Goal: Task Accomplishment & Management: Complete application form

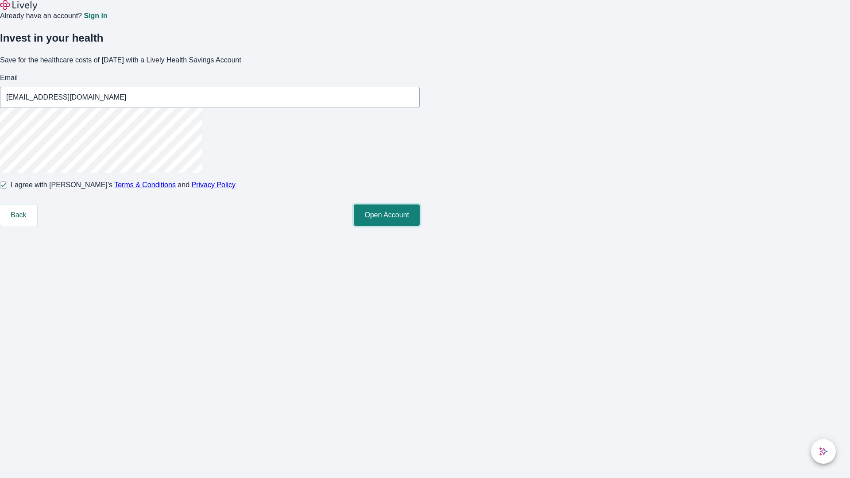
click at [420, 226] on button "Open Account" at bounding box center [387, 215] width 66 height 21
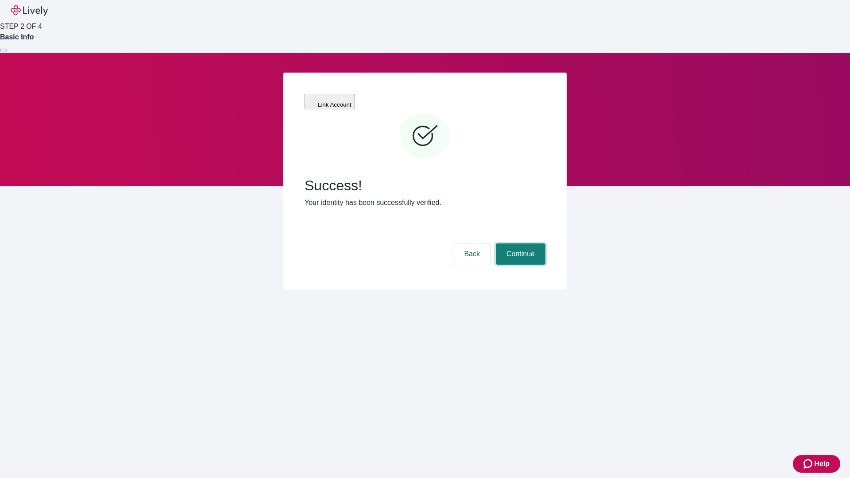
click at [520, 244] on button "Continue" at bounding box center [521, 254] width 50 height 21
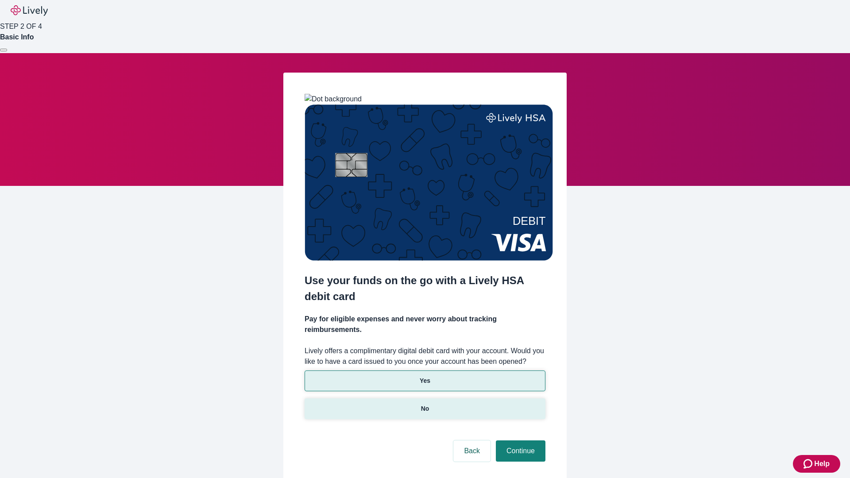
click at [425, 404] on p "No" at bounding box center [425, 408] width 8 height 9
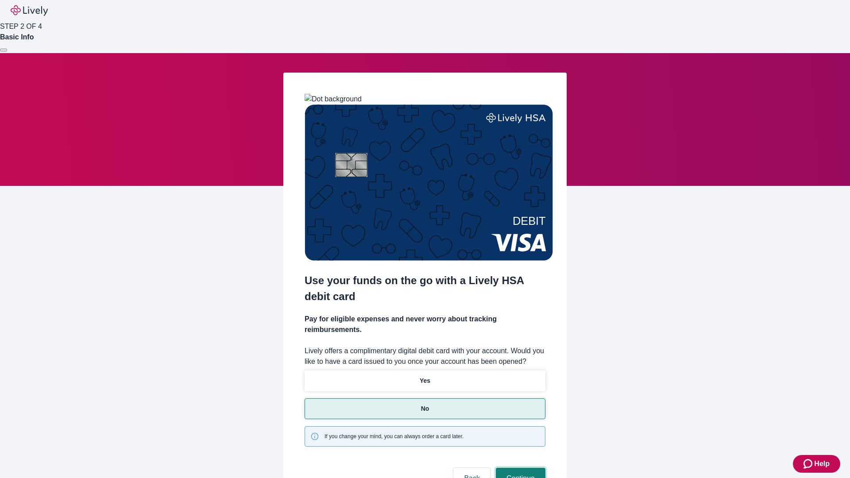
click at [520, 468] on button "Continue" at bounding box center [521, 478] width 50 height 21
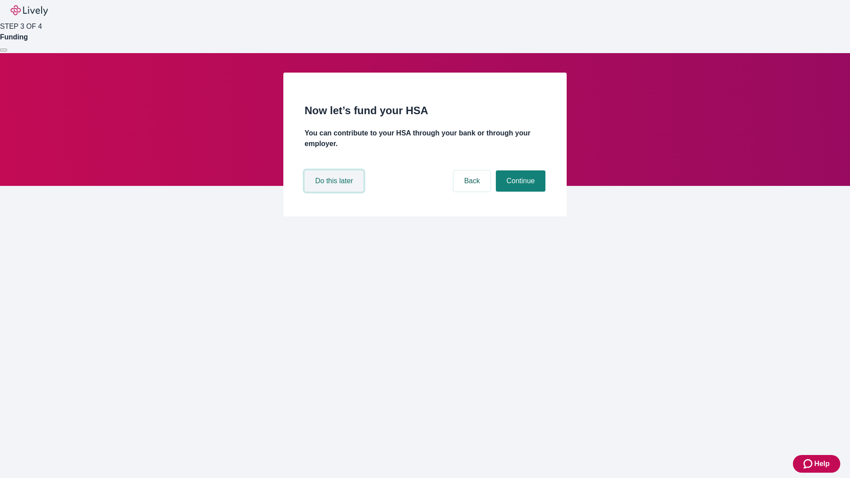
click at [335, 192] on button "Do this later" at bounding box center [334, 181] width 59 height 21
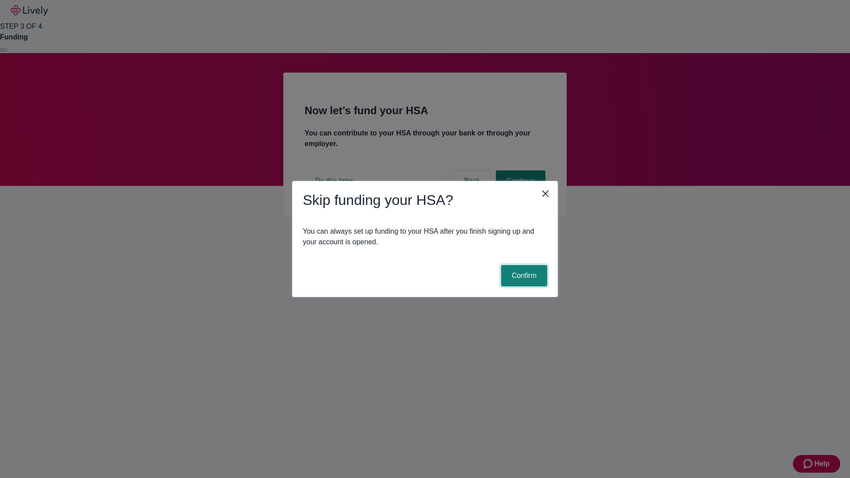
click at [523, 276] on button "Confirm" at bounding box center [524, 275] width 46 height 21
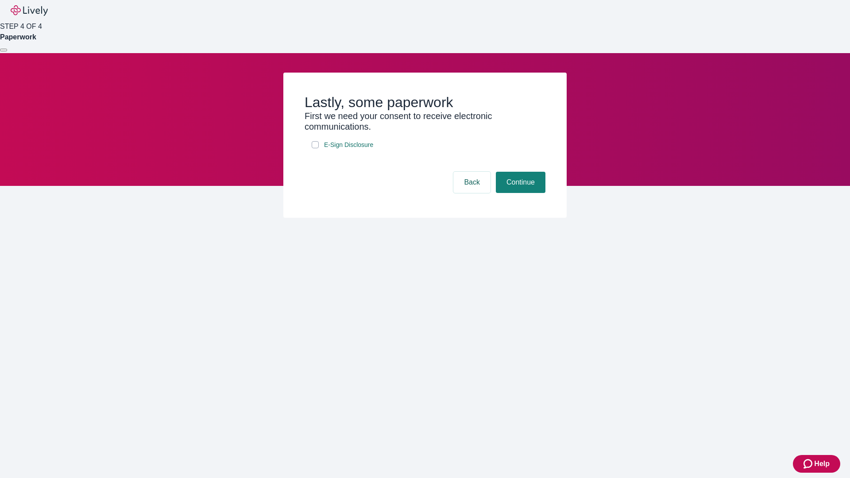
click at [315, 148] on input "E-Sign Disclosure" at bounding box center [315, 144] width 7 height 7
checkbox input "true"
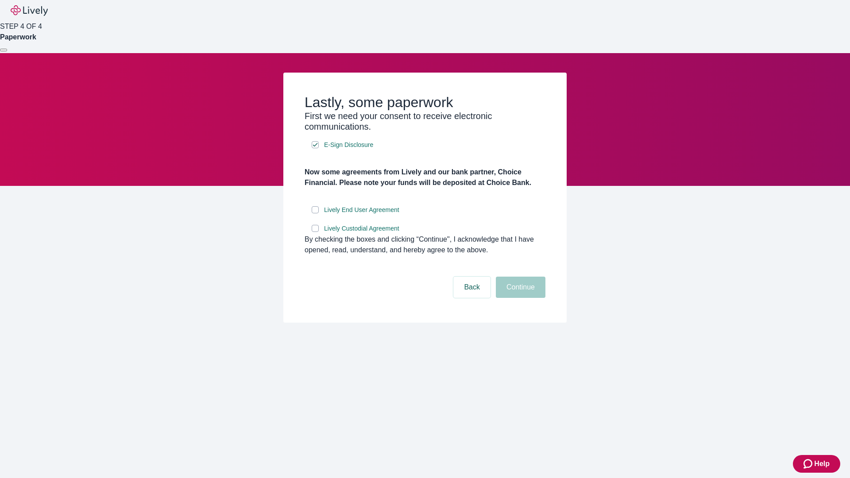
click at [315, 213] on input "Lively End User Agreement" at bounding box center [315, 209] width 7 height 7
checkbox input "true"
click at [315, 232] on input "Lively Custodial Agreement" at bounding box center [315, 228] width 7 height 7
checkbox input "true"
click at [520, 298] on button "Continue" at bounding box center [521, 287] width 50 height 21
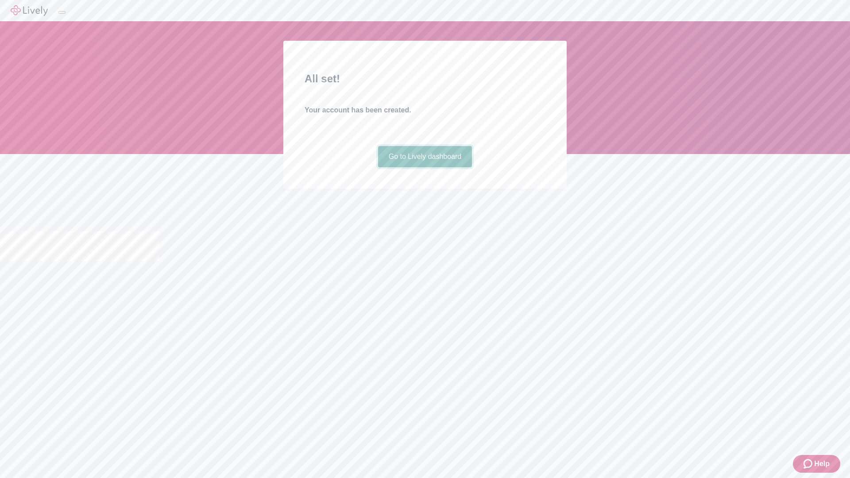
click at [425, 167] on link "Go to Lively dashboard" at bounding box center [425, 156] width 94 height 21
